Goal: Find specific page/section: Find specific page/section

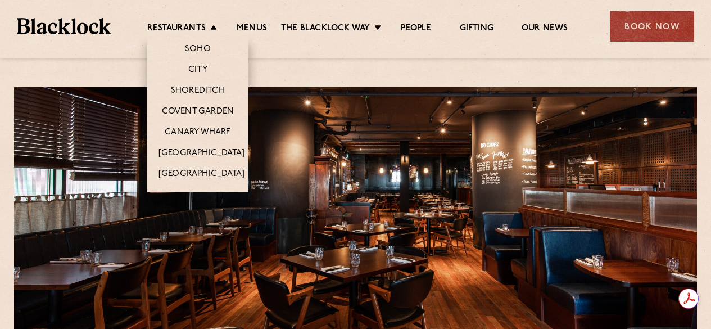
click at [203, 163] on li "[GEOGRAPHIC_DATA]" at bounding box center [197, 177] width 101 height 29
click at [202, 166] on li "[GEOGRAPHIC_DATA]" at bounding box center [197, 177] width 101 height 29
click at [203, 172] on link "[GEOGRAPHIC_DATA]" at bounding box center [202, 175] width 86 height 12
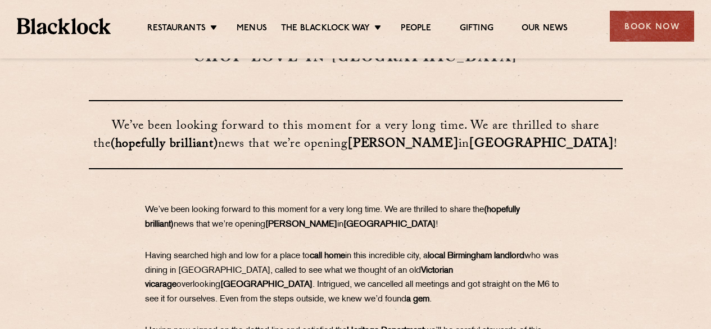
scroll to position [225, 0]
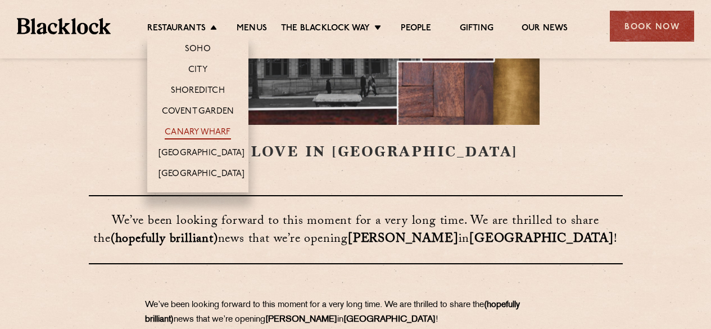
click at [202, 136] on link "Canary Wharf" at bounding box center [198, 133] width 66 height 12
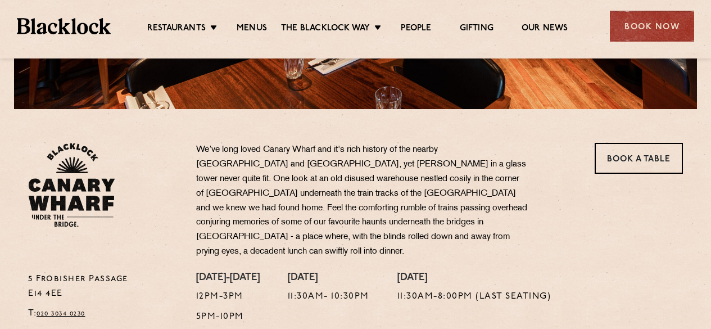
scroll to position [169, 0]
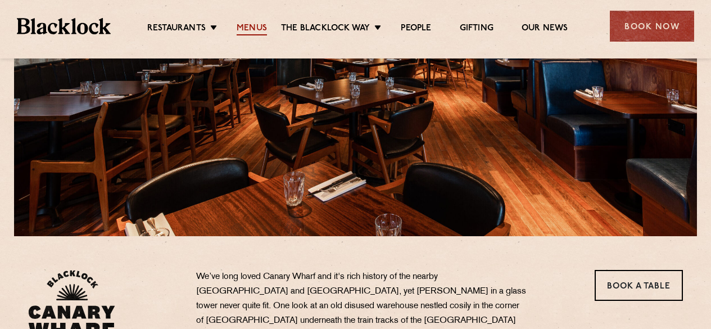
click at [248, 31] on link "Menus" at bounding box center [252, 29] width 30 height 12
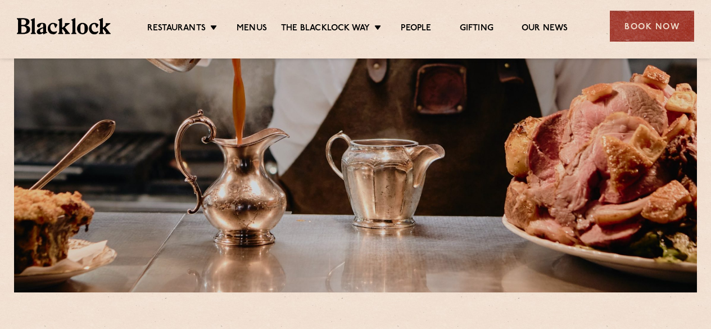
scroll to position [337, 0]
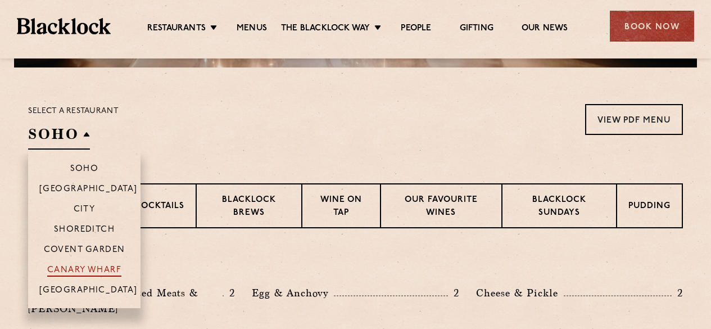
click at [87, 265] on p "Canary Wharf" at bounding box center [84, 270] width 74 height 11
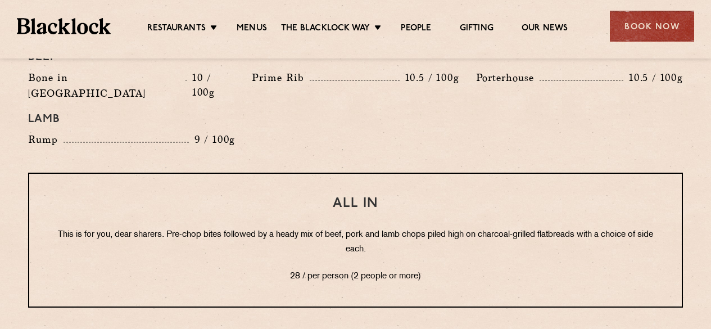
scroll to position [1124, 0]
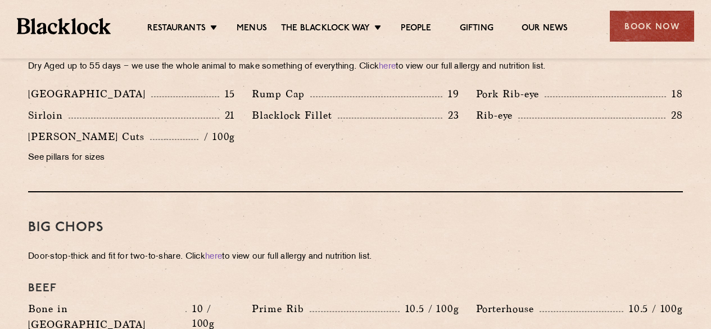
click at [94, 31] on img at bounding box center [64, 26] width 94 height 16
